Goal: Transaction & Acquisition: Purchase product/service

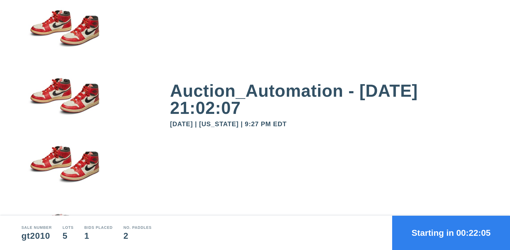
click at [451, 233] on button "Starting in 00:22:05" at bounding box center [451, 233] width 118 height 34
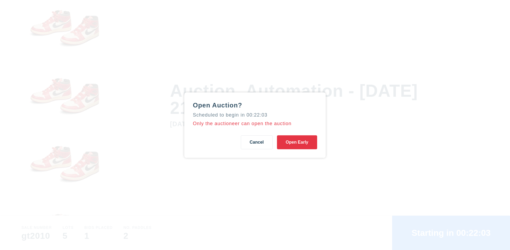
click at [297, 142] on button "Open Early" at bounding box center [297, 142] width 40 height 14
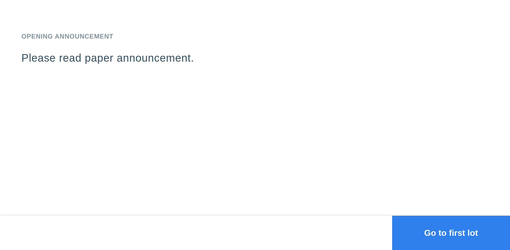
click at [451, 233] on button "Go to first lot" at bounding box center [451, 233] width 118 height 34
